Goal: Information Seeking & Learning: Learn about a topic

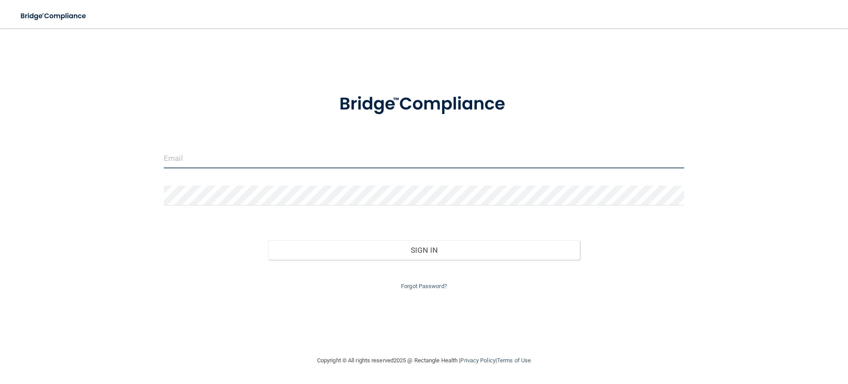
type input "[EMAIL_ADDRESS][DOMAIN_NAME]"
click at [386, 158] on input "[EMAIL_ADDRESS][DOMAIN_NAME]" at bounding box center [424, 158] width 520 height 20
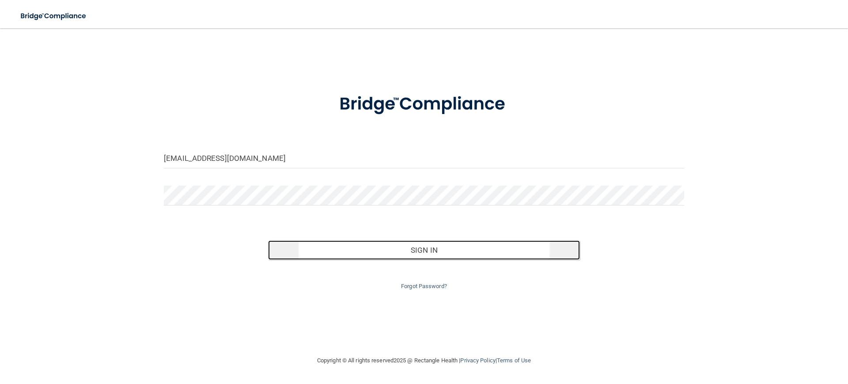
click at [440, 252] on button "Sign In" at bounding box center [424, 249] width 312 height 19
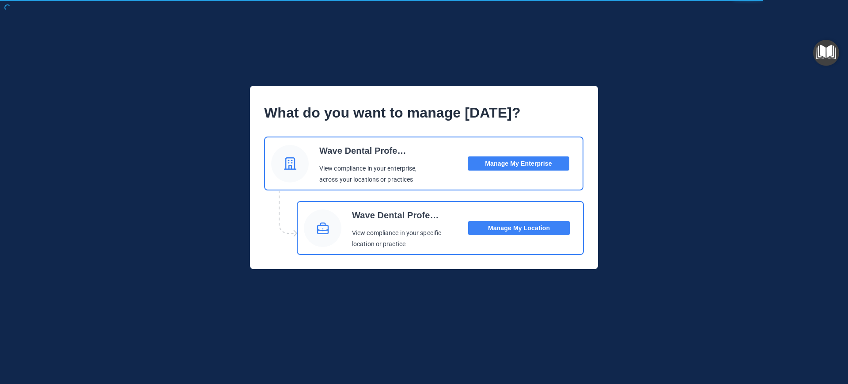
click at [511, 222] on button "Manage My Location" at bounding box center [519, 228] width 102 height 14
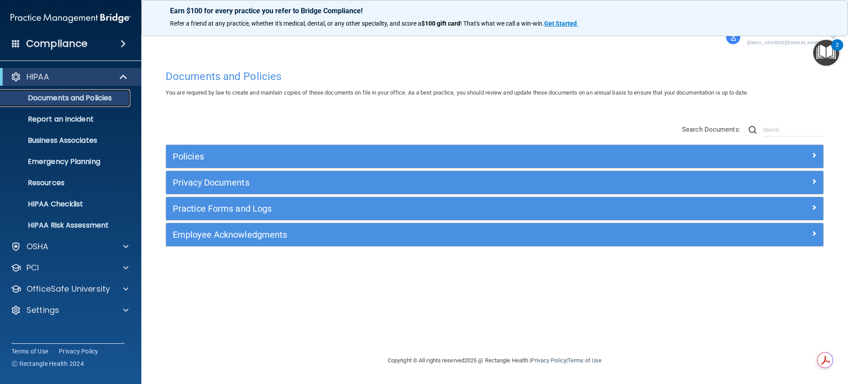
click at [91, 92] on link "Documents and Policies" at bounding box center [60, 98] width 139 height 18
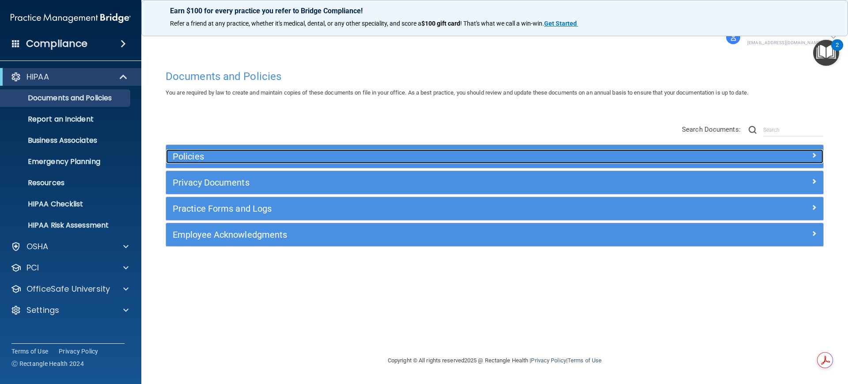
click at [813, 156] on span at bounding box center [813, 155] width 5 height 11
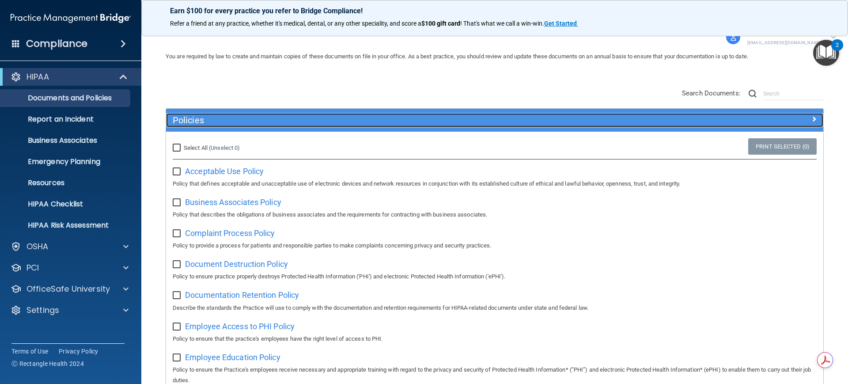
scroll to position [55, 0]
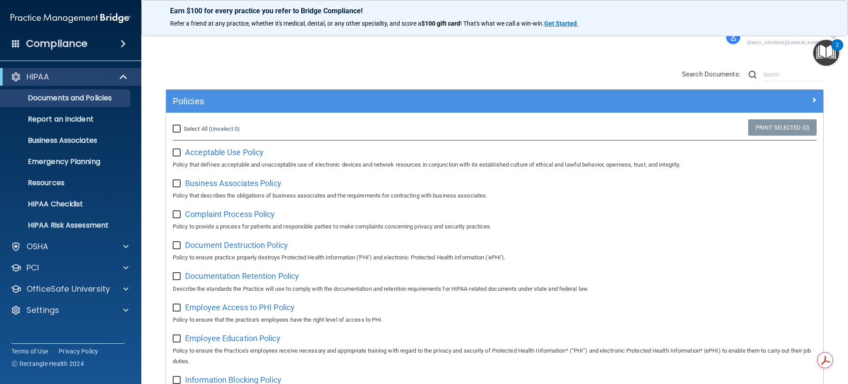
click at [115, 41] on div "Compliance" at bounding box center [70, 43] width 141 height 19
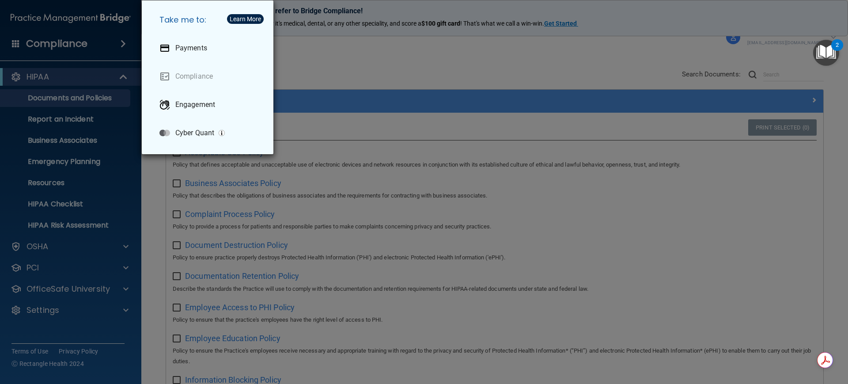
click at [464, 83] on div "Take me to: Payments Compliance Engagement Cyber Quant" at bounding box center [424, 192] width 848 height 384
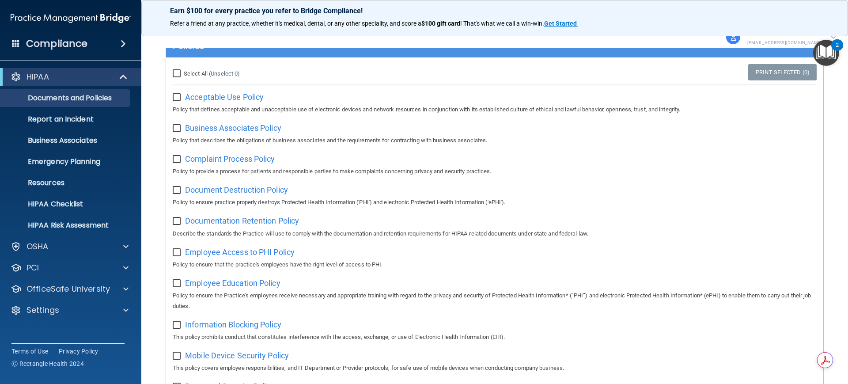
scroll to position [0, 0]
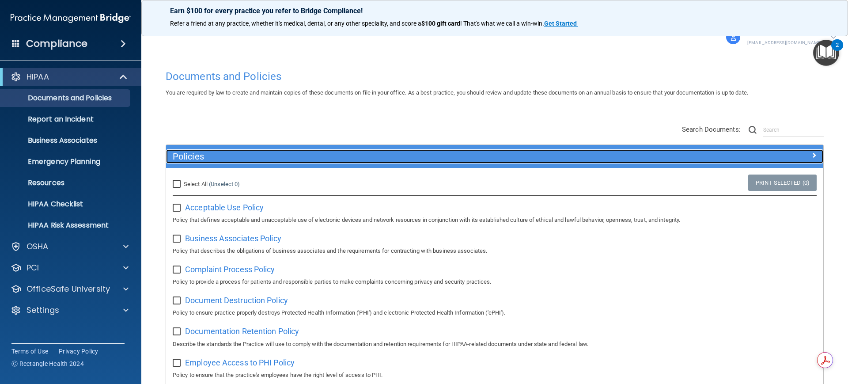
click at [800, 155] on div at bounding box center [741, 154] width 164 height 11
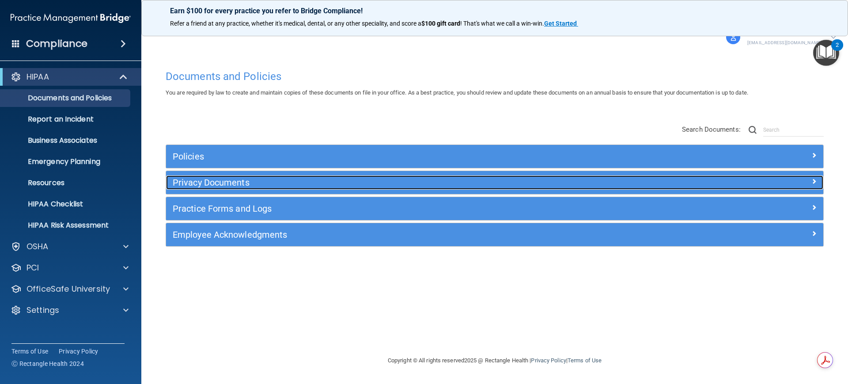
click at [227, 185] on h5 "Privacy Documents" at bounding box center [413, 183] width 480 height 10
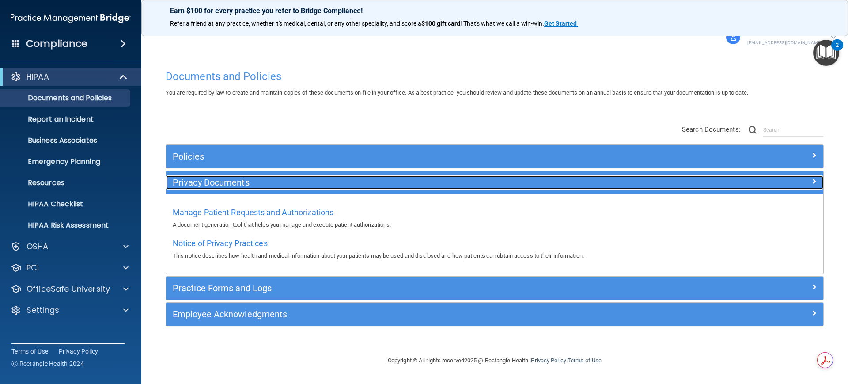
click at [227, 180] on h5 "Privacy Documents" at bounding box center [413, 183] width 480 height 10
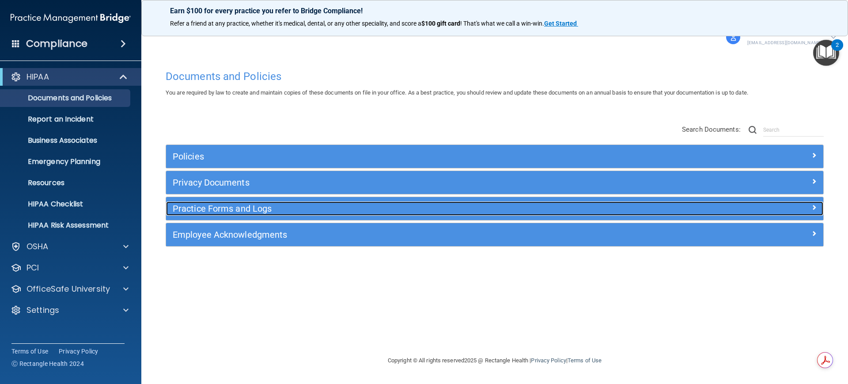
click at [247, 214] on div "Practice Forms and Logs" at bounding box center [412, 208] width 493 height 14
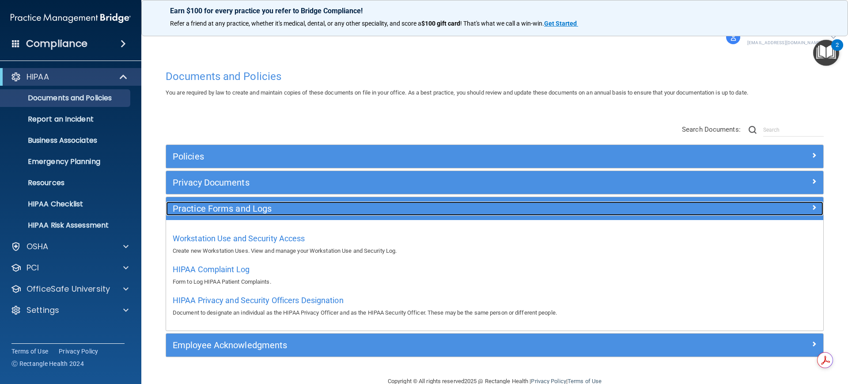
click at [249, 205] on h5 "Practice Forms and Logs" at bounding box center [413, 209] width 480 height 10
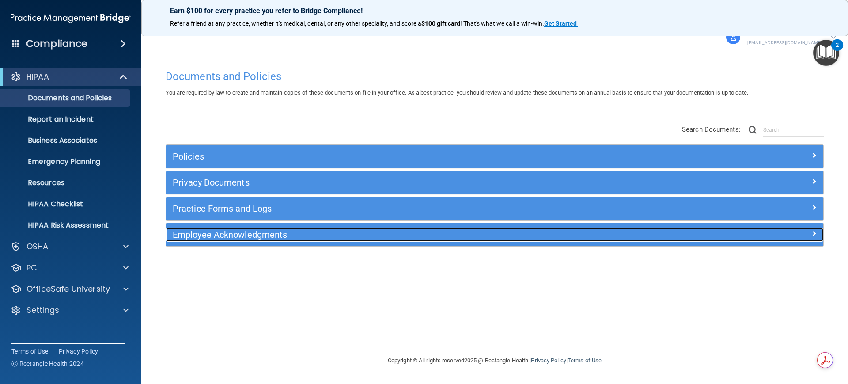
click at [276, 237] on h5 "Employee Acknowledgments" at bounding box center [413, 235] width 480 height 10
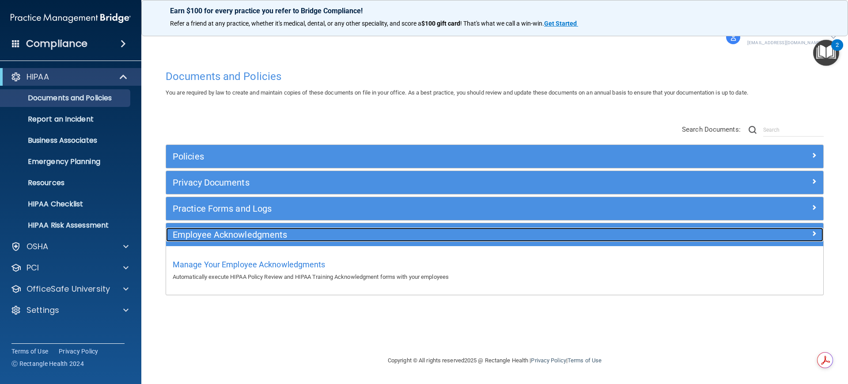
click at [276, 233] on h5 "Employee Acknowledgments" at bounding box center [413, 235] width 480 height 10
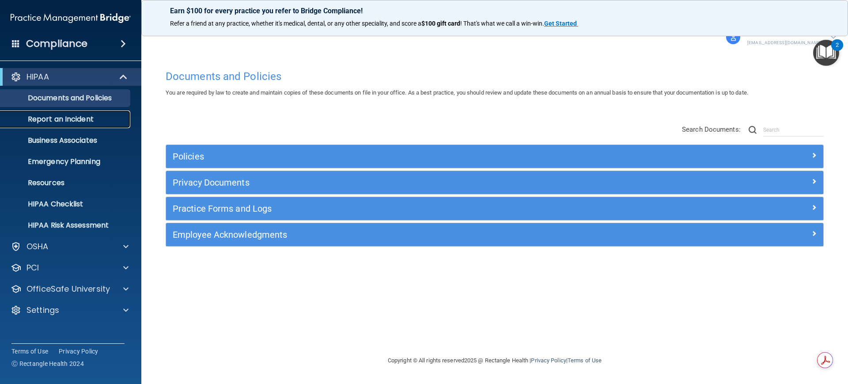
click at [80, 120] on p "Report an Incident" at bounding box center [66, 119] width 121 height 9
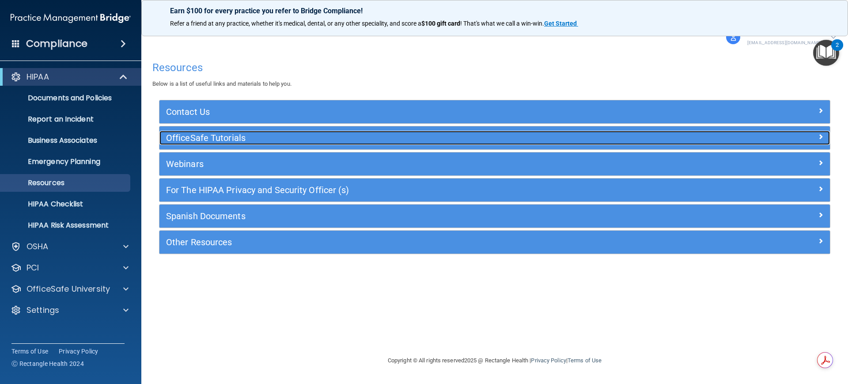
click at [819, 136] on span at bounding box center [820, 136] width 5 height 11
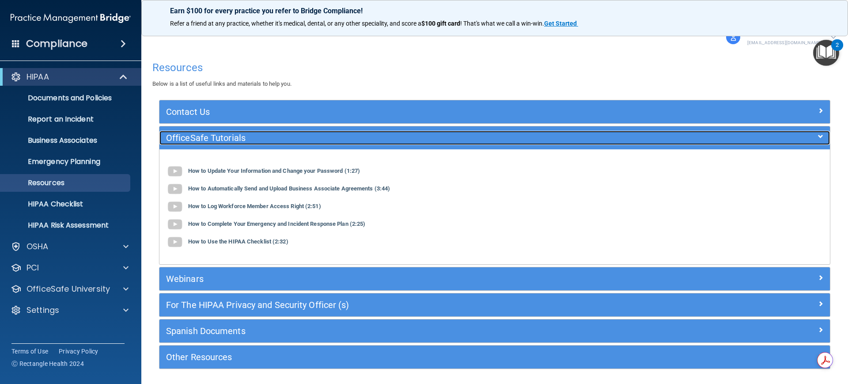
click at [817, 136] on div at bounding box center [747, 136] width 168 height 11
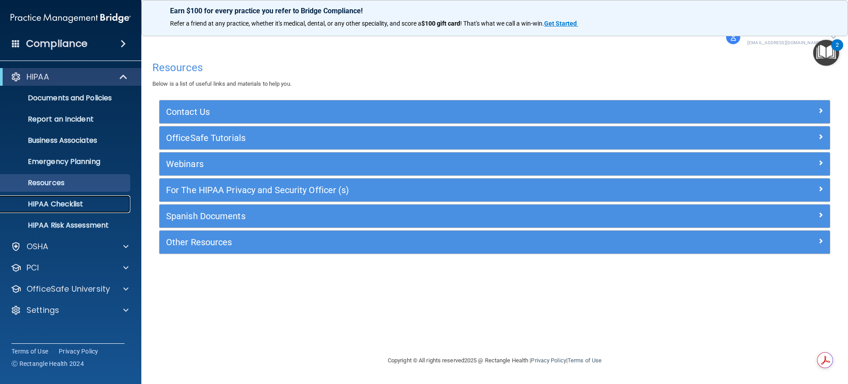
click at [87, 203] on p "HIPAA Checklist" at bounding box center [66, 204] width 121 height 9
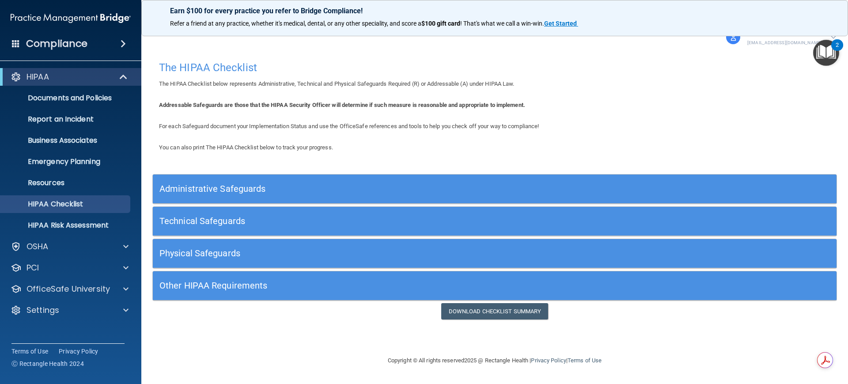
click at [196, 184] on h5 "Administrative Safeguards" at bounding box center [409, 189] width 500 height 10
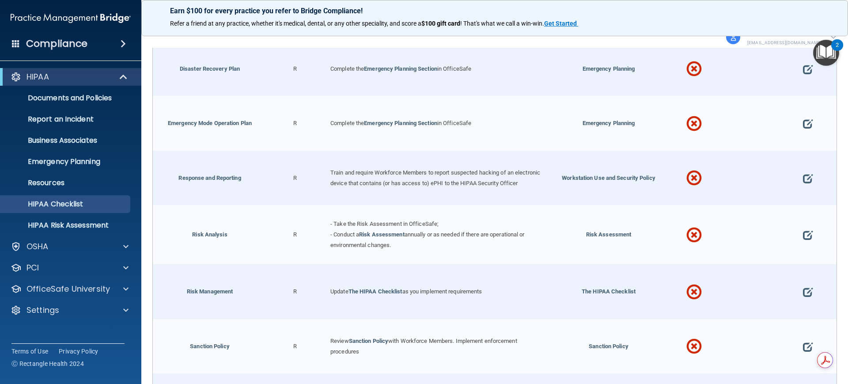
scroll to position [497, 0]
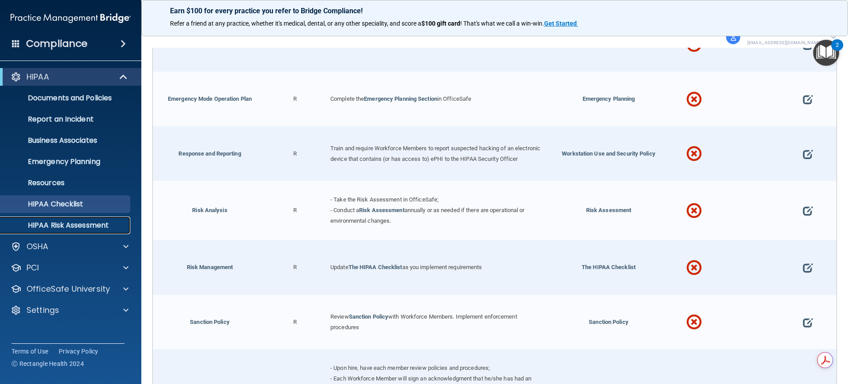
click at [90, 224] on p "HIPAA Risk Assessment" at bounding box center [66, 225] width 121 height 9
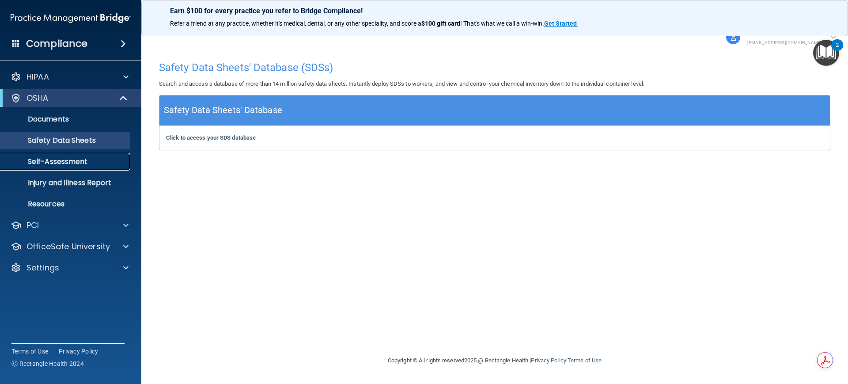
click at [81, 163] on p "Self-Assessment" at bounding box center [66, 161] width 121 height 9
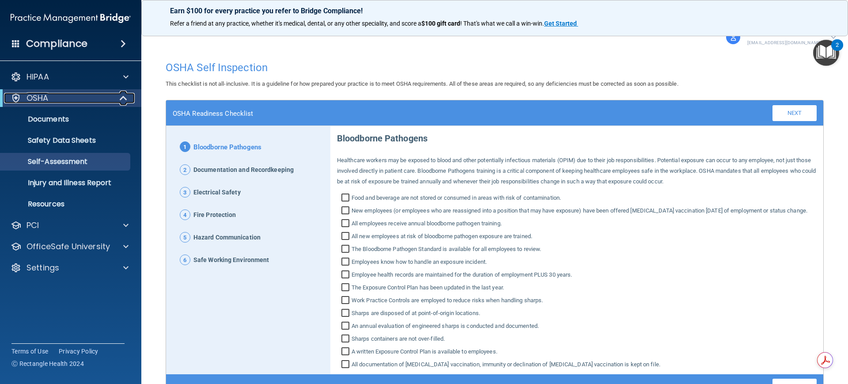
click at [123, 97] on span at bounding box center [125, 98] width 8 height 11
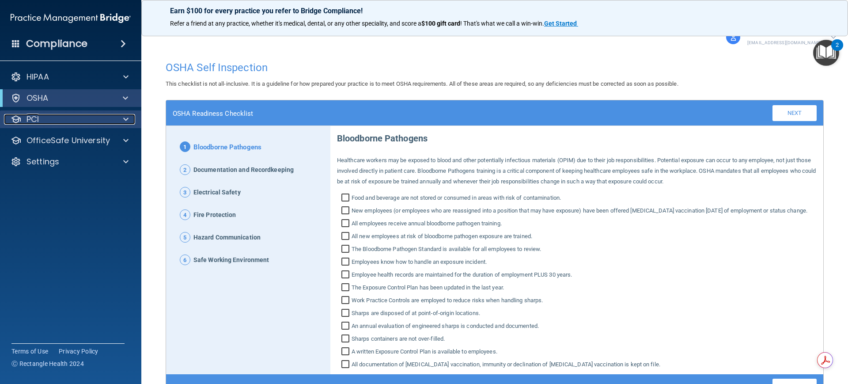
click at [127, 117] on span at bounding box center [125, 119] width 5 height 11
click at [129, 123] on div at bounding box center [125, 119] width 22 height 11
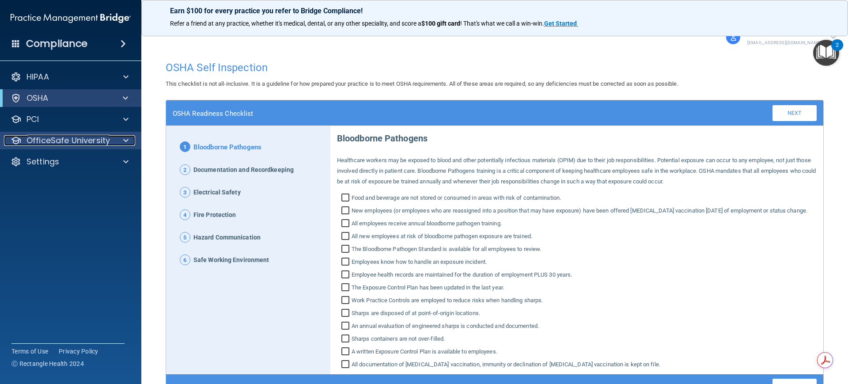
click at [124, 139] on span at bounding box center [125, 140] width 5 height 11
click at [124, 137] on span at bounding box center [125, 140] width 5 height 11
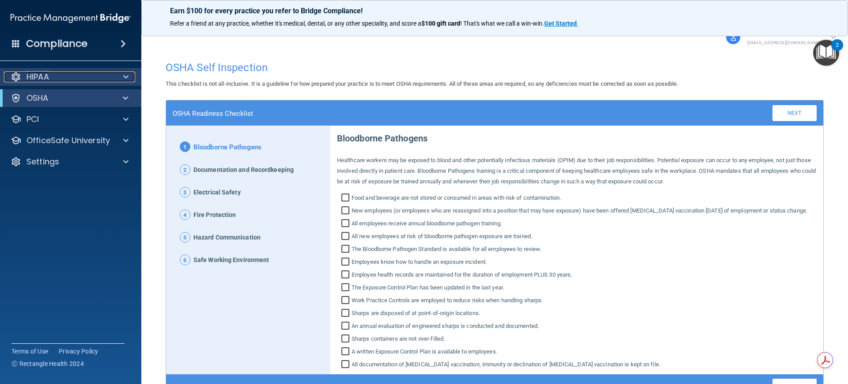
click at [121, 76] on div at bounding box center [125, 77] width 22 height 11
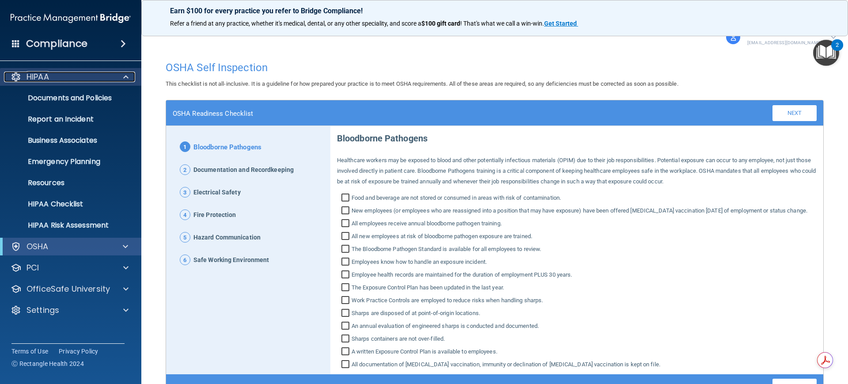
click at [121, 76] on div at bounding box center [125, 77] width 22 height 11
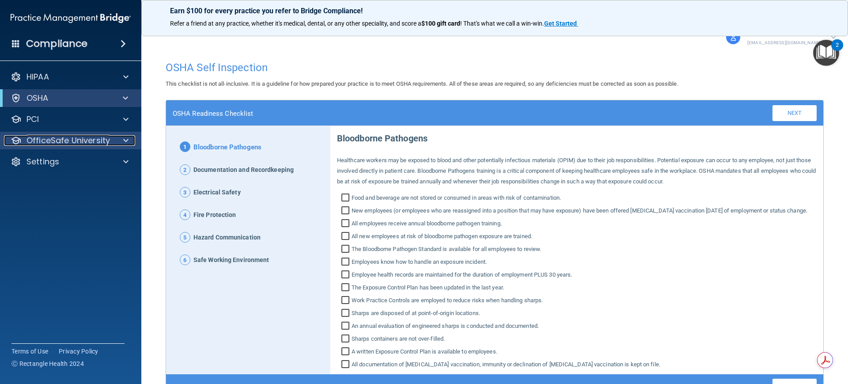
click at [122, 139] on div at bounding box center [125, 140] width 22 height 11
click at [121, 140] on div at bounding box center [125, 140] width 22 height 11
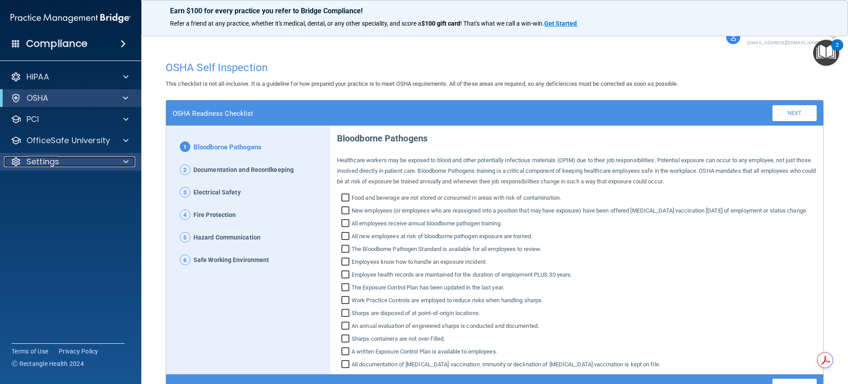
click at [124, 164] on span at bounding box center [125, 161] width 5 height 11
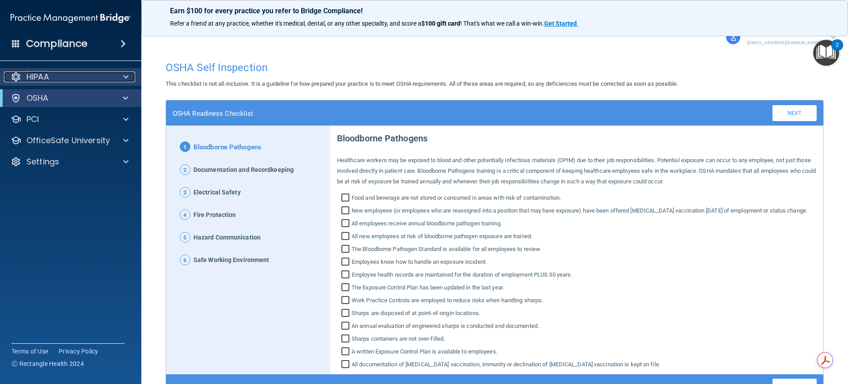
click at [124, 77] on span at bounding box center [125, 77] width 5 height 11
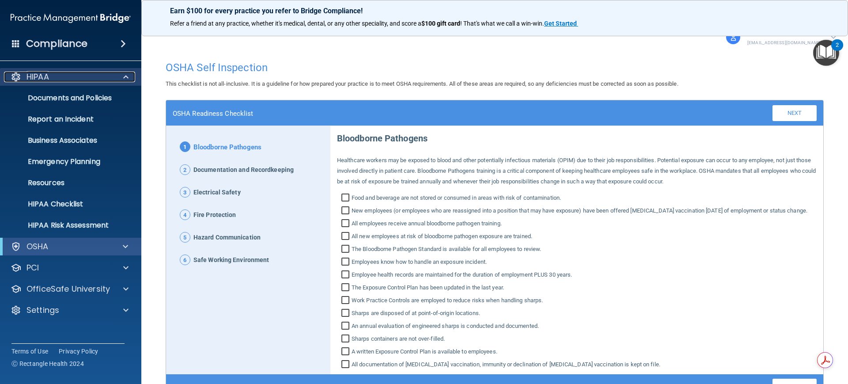
click at [122, 74] on div at bounding box center [125, 77] width 22 height 11
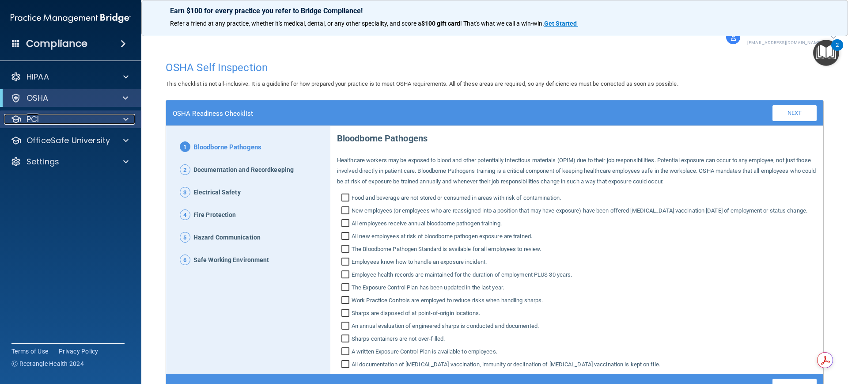
click at [126, 114] on span at bounding box center [125, 119] width 5 height 11
click at [119, 121] on div at bounding box center [125, 119] width 22 height 11
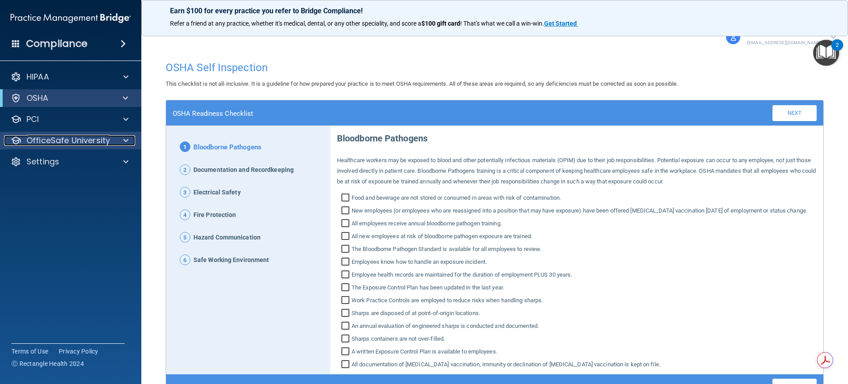
click at [123, 140] on div at bounding box center [125, 140] width 22 height 11
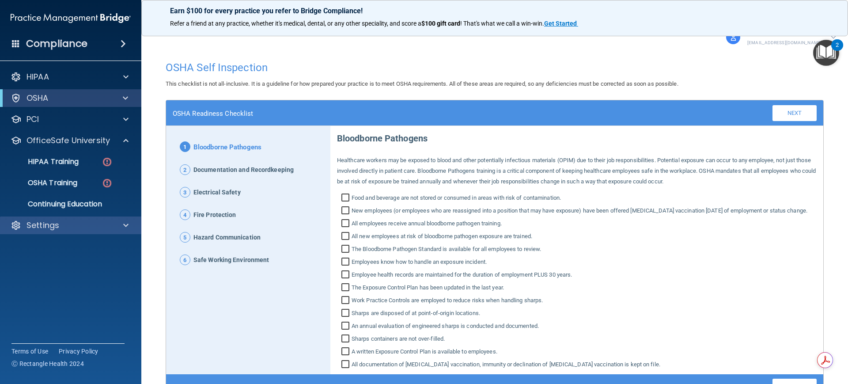
click at [73, 219] on div "Settings" at bounding box center [71, 225] width 142 height 18
click at [108, 225] on div "Settings" at bounding box center [59, 225] width 110 height 11
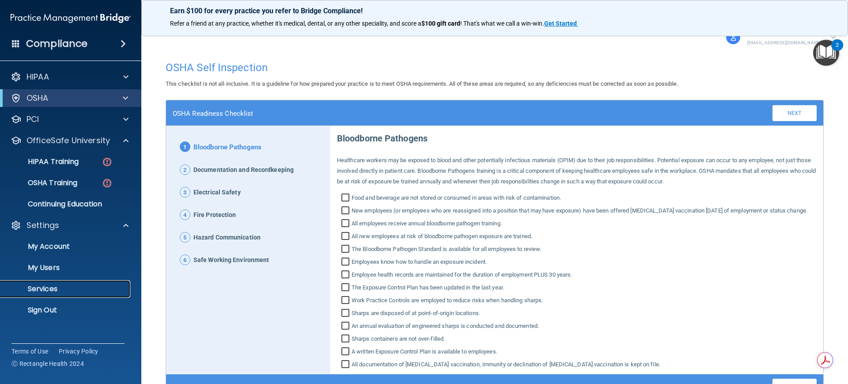
click at [59, 285] on p "Services" at bounding box center [66, 288] width 121 height 9
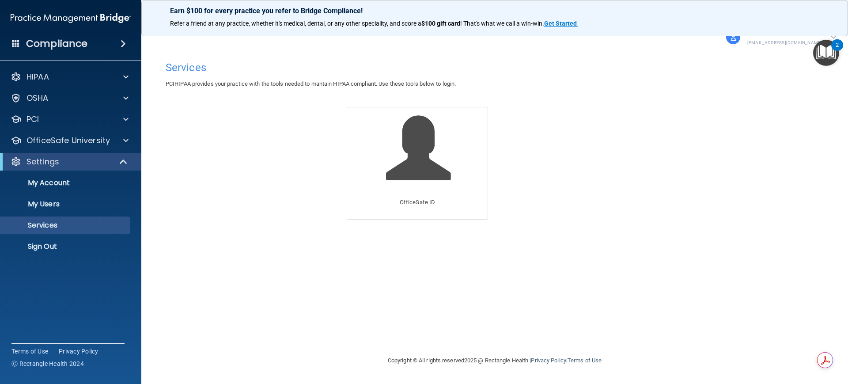
click at [825, 54] on img "Open Resource Center, 2 new notifications" at bounding box center [826, 53] width 26 height 26
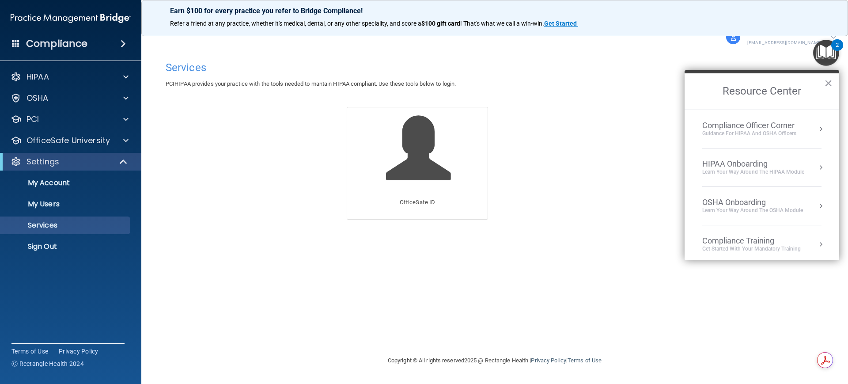
click at [535, 203] on div "Encrypted Email Data Backup OfficeSafe ID OfficeSafe Pay" at bounding box center [494, 168] width 322 height 123
drag, startPoint x: 833, startPoint y: 86, endPoint x: 825, endPoint y: 98, distance: 14.5
click at [833, 85] on h2 "Resource Center" at bounding box center [762, 91] width 155 height 36
click at [827, 82] on button "×" at bounding box center [828, 83] width 8 height 14
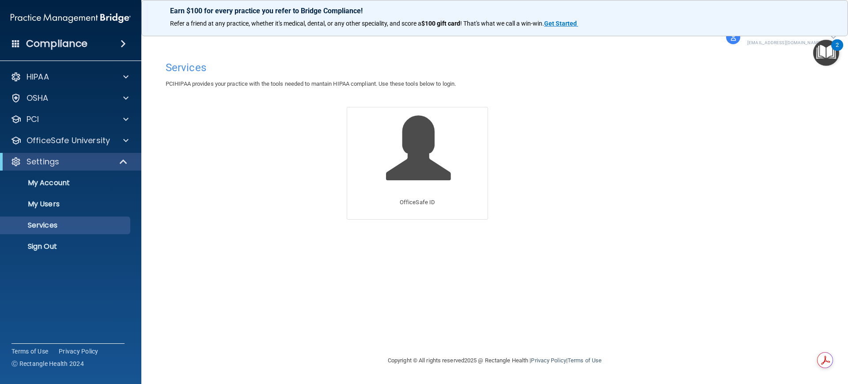
click at [765, 240] on div "Services PCIHIPAA provides your practice with the tools needed to mantain HIPAA…" at bounding box center [494, 202] width 671 height 290
click at [59, 73] on div "HIPAA" at bounding box center [59, 77] width 110 height 11
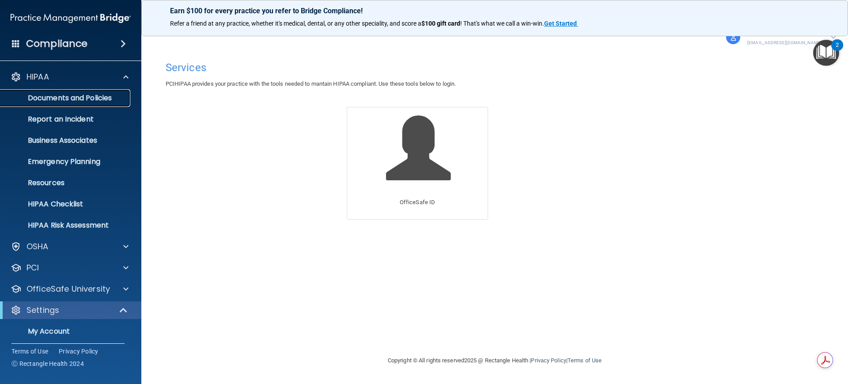
click at [51, 94] on p "Documents and Policies" at bounding box center [66, 98] width 121 height 9
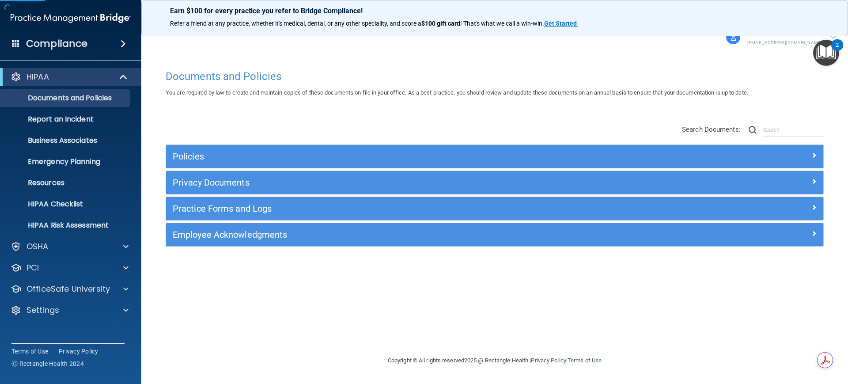
click at [833, 10] on div "Earn $100 for every practice you refer to Bridge Compliance! Refer a friend at …" at bounding box center [494, 18] width 707 height 36
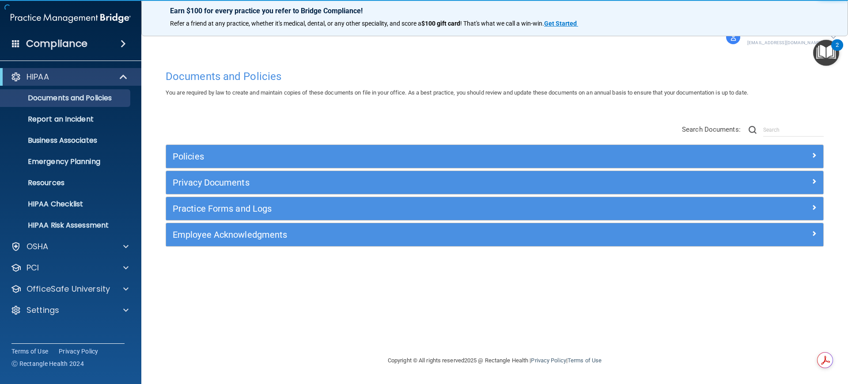
click at [58, 17] on img at bounding box center [71, 18] width 120 height 18
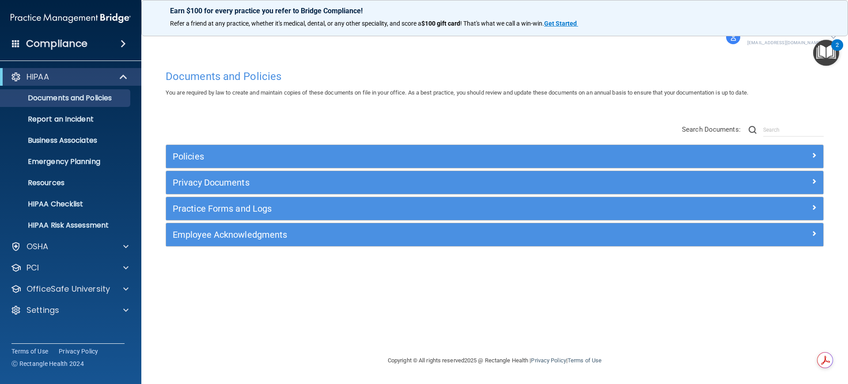
click at [73, 49] on h4 "Compliance" at bounding box center [56, 44] width 61 height 12
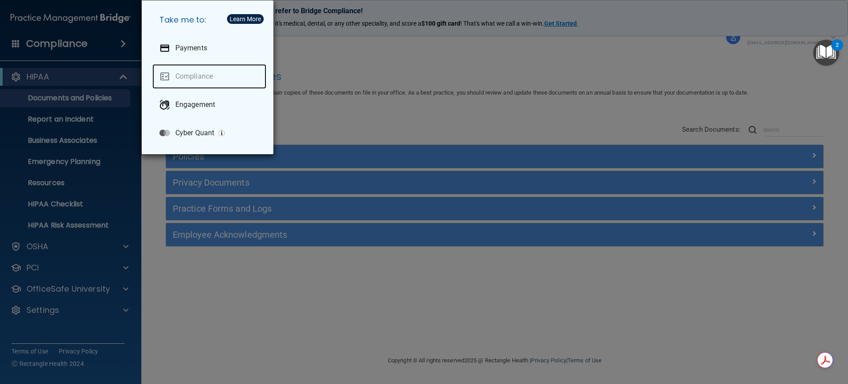
click at [208, 76] on link "Compliance" at bounding box center [209, 76] width 114 height 25
click at [374, 254] on div "Take me to: Payments Compliance Engagement Cyber Quant" at bounding box center [424, 192] width 848 height 384
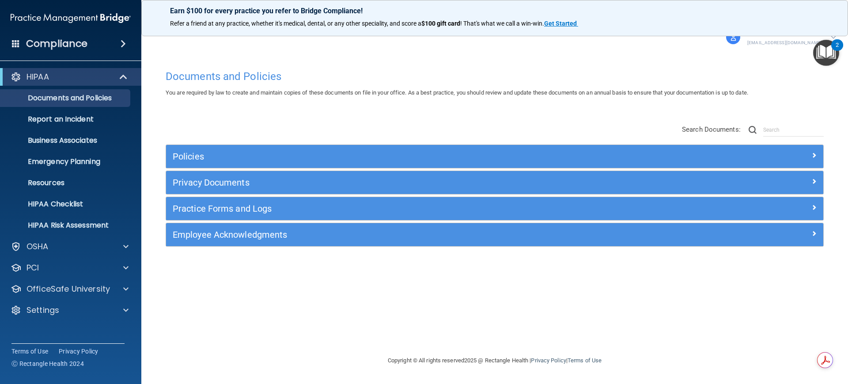
click at [663, 15] on p "Earn $100 for every practice you refer to Bridge Compliance!" at bounding box center [494, 11] width 649 height 8
click at [740, 39] on img at bounding box center [733, 37] width 14 height 14
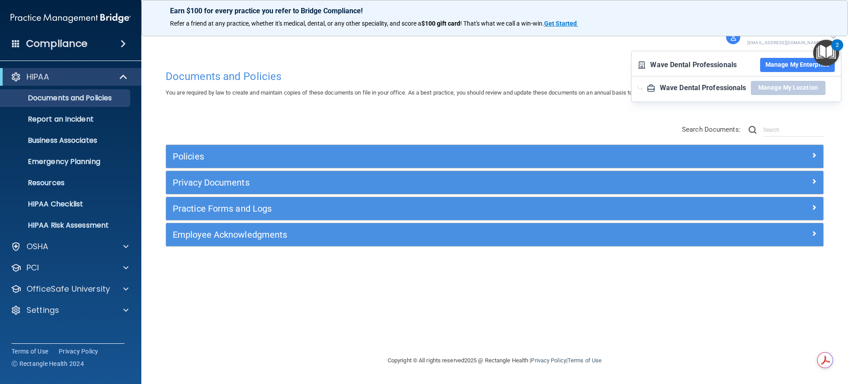
click at [782, 68] on button "Manage My Enterprise" at bounding box center [797, 65] width 75 height 14
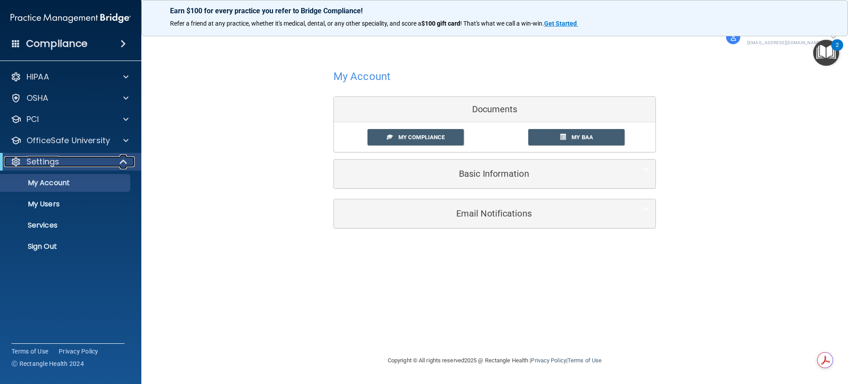
click at [124, 160] on span at bounding box center [125, 161] width 8 height 11
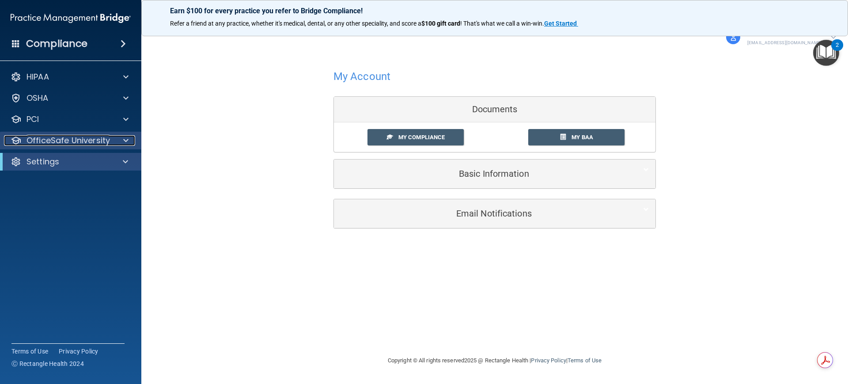
click at [126, 140] on span at bounding box center [125, 140] width 5 height 11
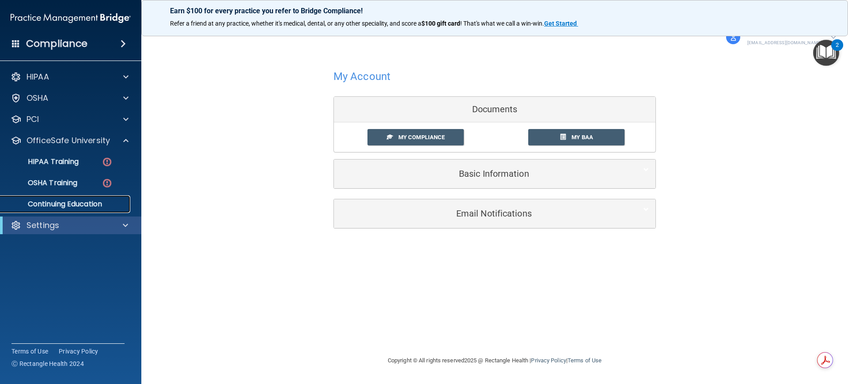
click at [82, 200] on p "Continuing Education" at bounding box center [66, 204] width 121 height 9
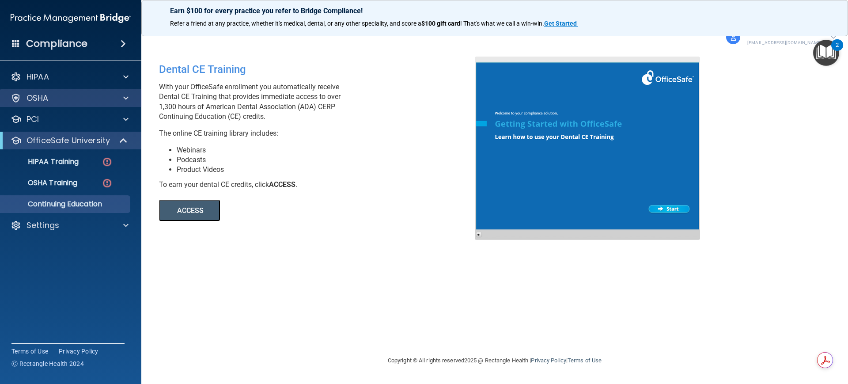
click at [103, 89] on div "HIPAA Documents and Policies Report an Incident Business Associates Emergency P…" at bounding box center [71, 152] width 142 height 177
click at [103, 92] on div "OSHA" at bounding box center [71, 98] width 142 height 18
click at [121, 95] on div at bounding box center [125, 98] width 22 height 11
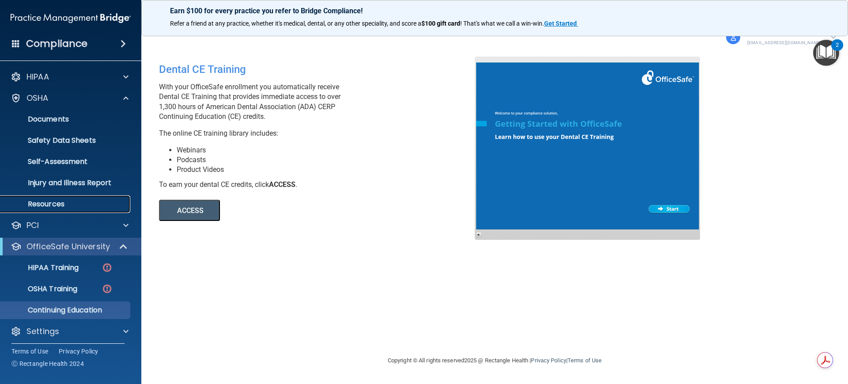
click at [57, 203] on p "Resources" at bounding box center [66, 204] width 121 height 9
